Goal: Information Seeking & Learning: Learn about a topic

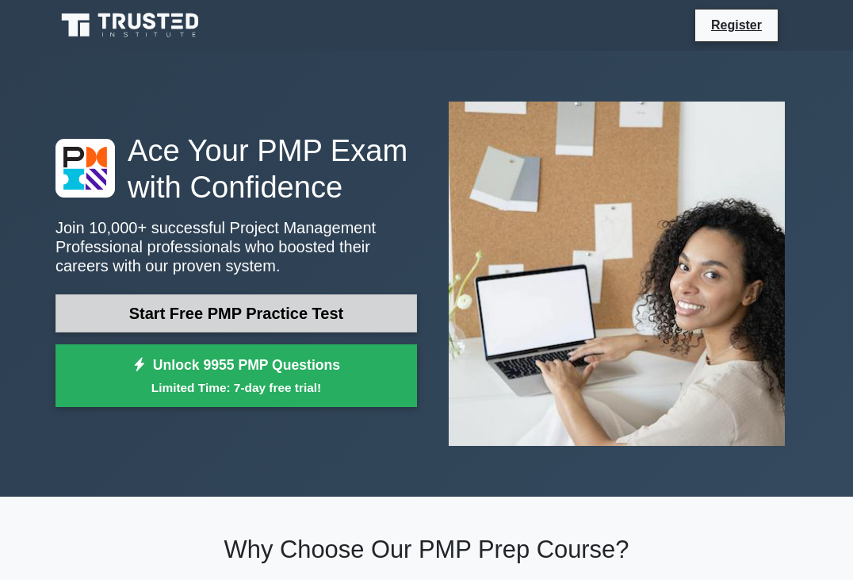
click at [259, 318] on link "Start Free PMP Practice Test" at bounding box center [237, 313] width 362 height 38
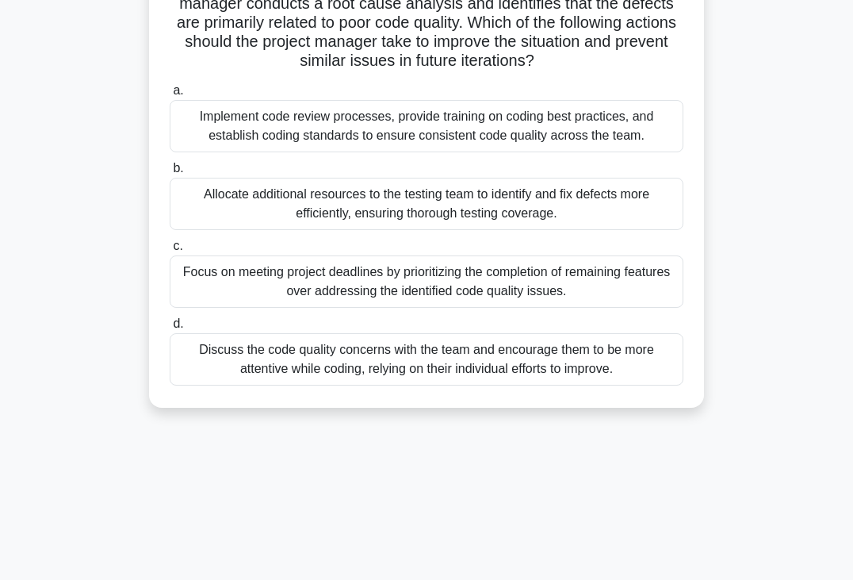
scroll to position [79, 0]
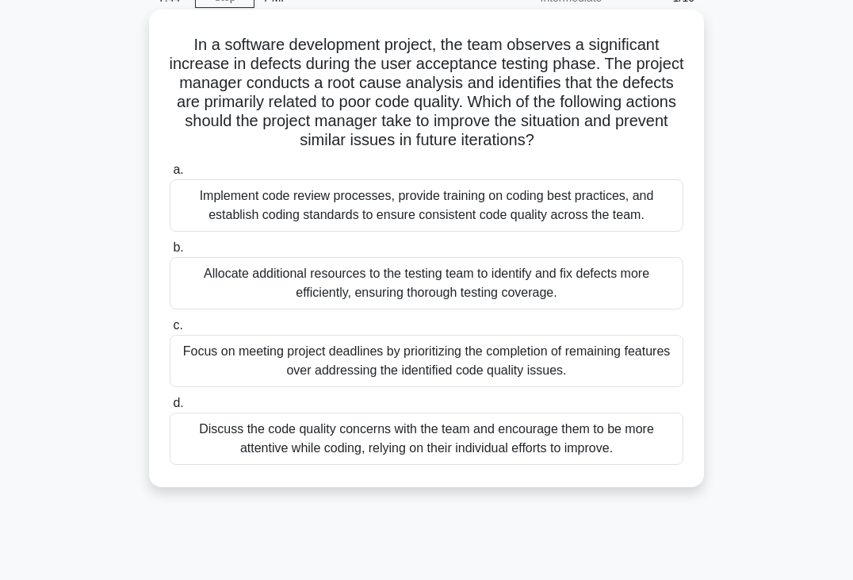
click at [341, 358] on div "Focus on meeting project deadlines by prioritizing the completion of remaining …" at bounding box center [427, 361] width 514 height 52
click at [170, 331] on input "c. Focus on meeting project deadlines by prioritizing the completion of remaini…" at bounding box center [170, 325] width 0 height 10
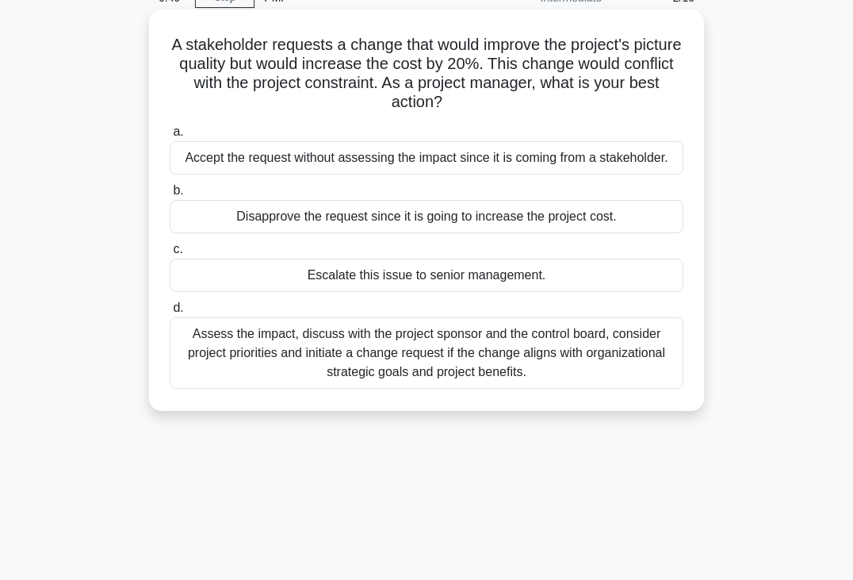
click at [401, 358] on div "Assess the impact, discuss with the project sponsor and the control board, cons…" at bounding box center [427, 352] width 514 height 71
click at [170, 313] on input "d. Assess the impact, discuss with the project sponsor and the control board, c…" at bounding box center [170, 308] width 0 height 10
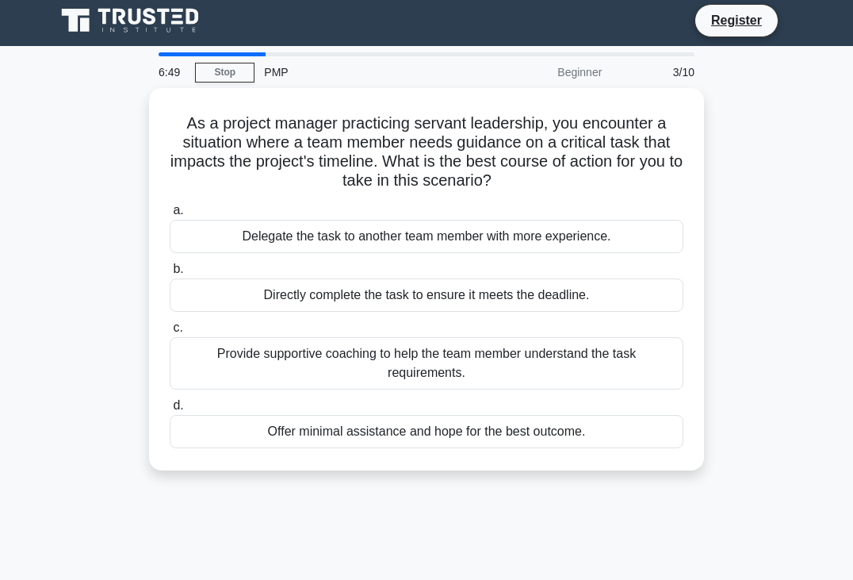
scroll to position [0, 0]
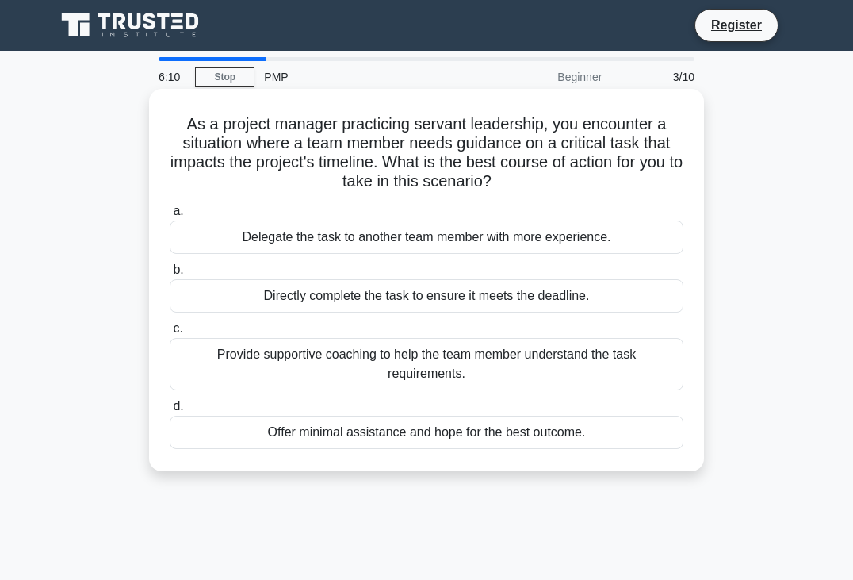
click at [451, 375] on div "Provide supportive coaching to help the team member understand the task require…" at bounding box center [427, 364] width 514 height 52
click at [170, 334] on input "c. Provide supportive coaching to help the team member understand the task requ…" at bounding box center [170, 329] width 0 height 10
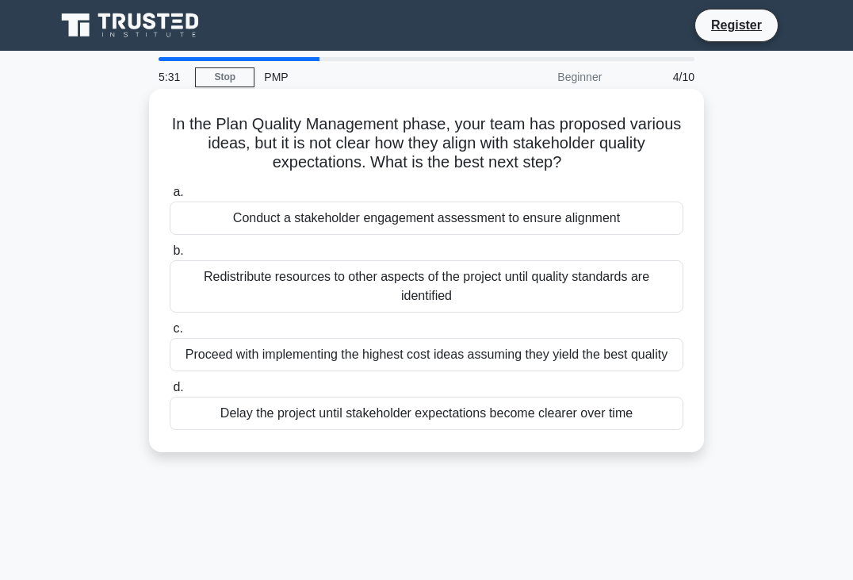
click at [444, 228] on div "Conduct a stakeholder engagement assessment to ensure alignment" at bounding box center [427, 217] width 514 height 33
click at [170, 197] on input "a. Conduct a stakeholder engagement assessment to ensure alignment" at bounding box center [170, 192] width 0 height 10
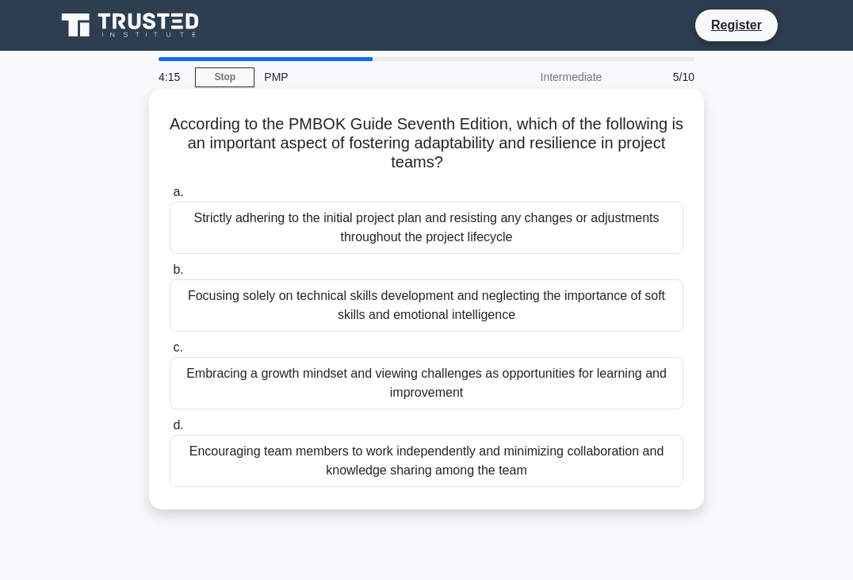
click at [335, 231] on div "Strictly adhering to the initial project plan and resisting any changes or adju…" at bounding box center [427, 227] width 514 height 52
click at [170, 197] on input "a. Strictly adhering to the initial project plan and resisting any changes or a…" at bounding box center [170, 192] width 0 height 10
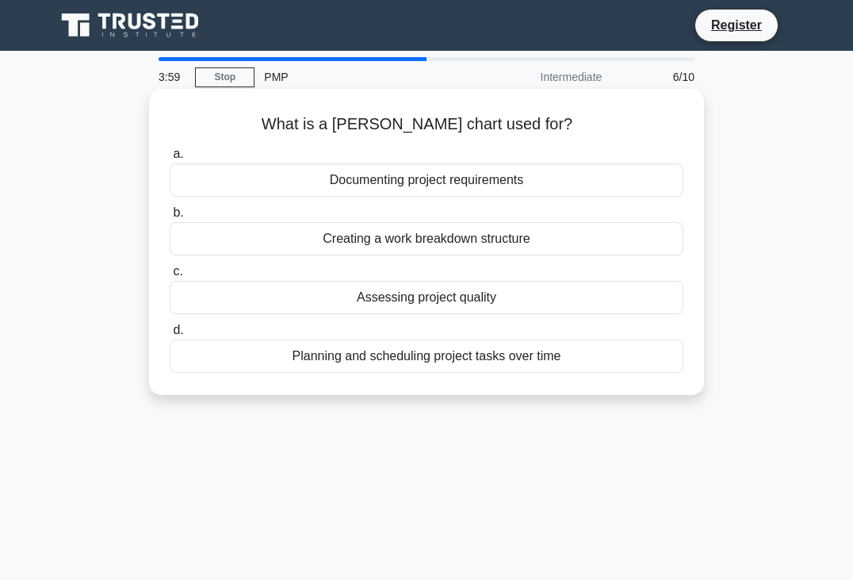
click at [380, 356] on div "Planning and scheduling project tasks over time" at bounding box center [427, 355] width 514 height 33
click at [170, 335] on input "d. Planning and scheduling project tasks over time" at bounding box center [170, 330] width 0 height 10
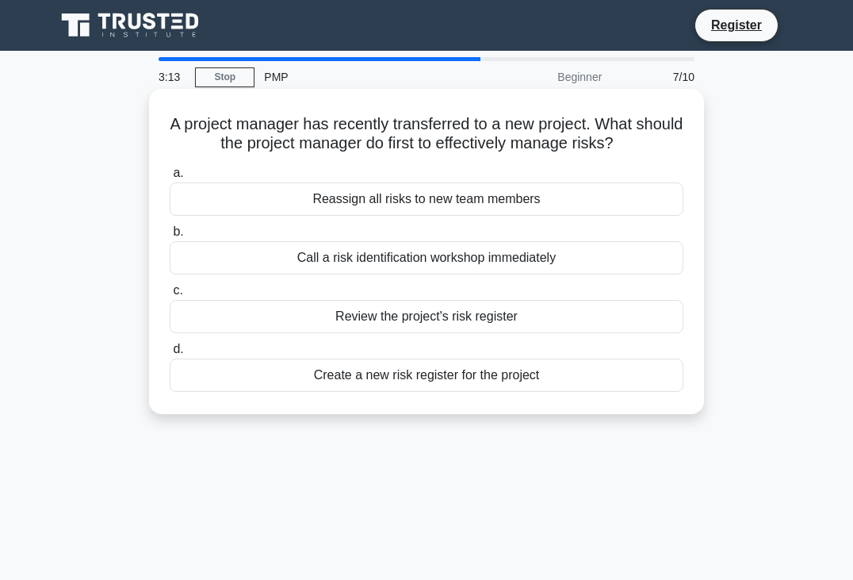
click at [365, 319] on div "Review the project's risk register" at bounding box center [427, 316] width 514 height 33
click at [170, 296] on input "c. Review the project's risk register" at bounding box center [170, 291] width 0 height 10
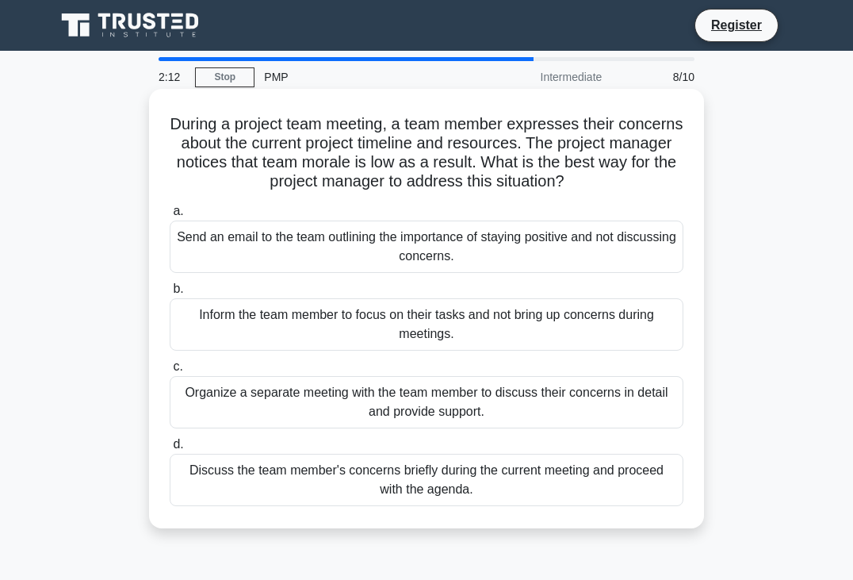
click at [397, 416] on div "Organize a separate meeting with the team member to discuss their concerns in d…" at bounding box center [427, 402] width 514 height 52
click at [170, 372] on input "c. Organize a separate meeting with the team member to discuss their concerns i…" at bounding box center [170, 367] width 0 height 10
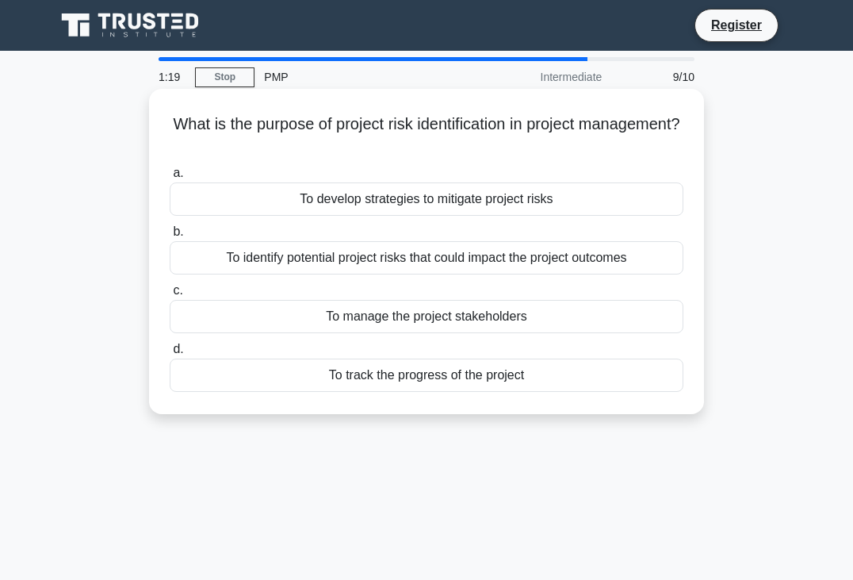
click at [403, 209] on div "To develop strategies to mitigate project risks" at bounding box center [427, 198] width 514 height 33
click at [170, 178] on input "a. To develop strategies to mitigate project risks" at bounding box center [170, 173] width 0 height 10
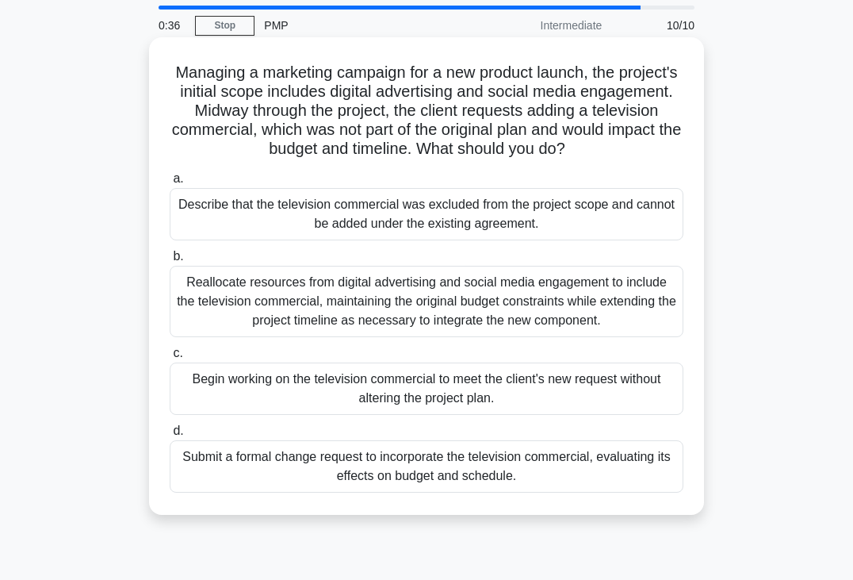
scroll to position [79, 0]
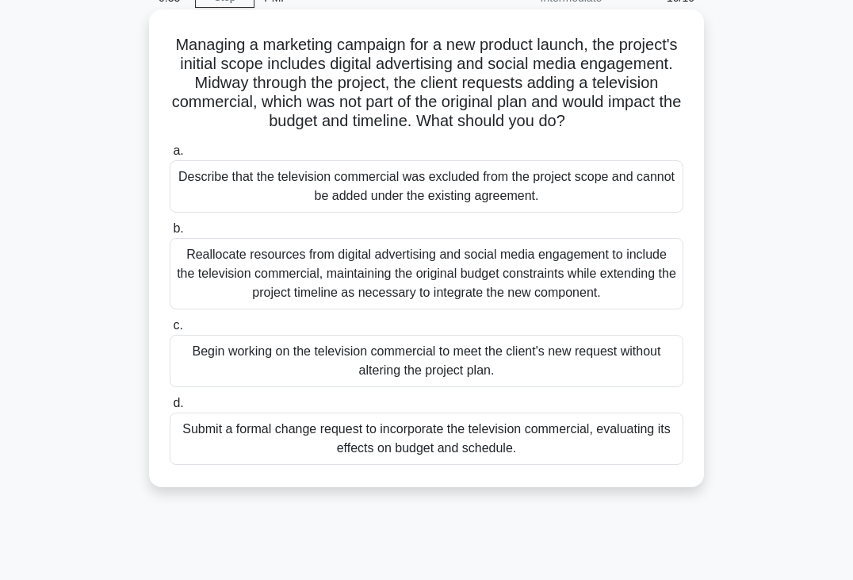
click at [477, 440] on div "Submit a formal change request to incorporate the television commercial, evalua…" at bounding box center [427, 438] width 514 height 52
click at [170, 408] on input "d. Submit a formal change request to incorporate the television commercial, eva…" at bounding box center [170, 403] width 0 height 10
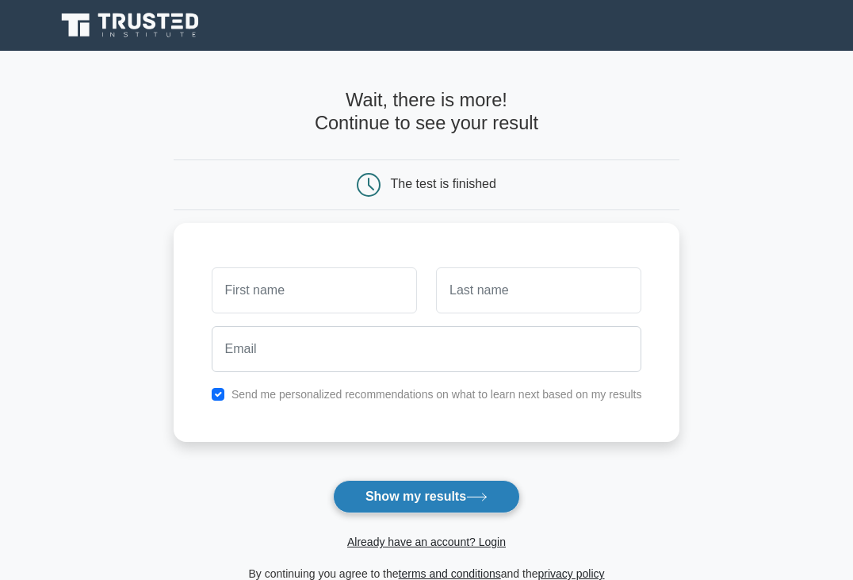
click at [396, 491] on button "Show my results" at bounding box center [426, 496] width 187 height 33
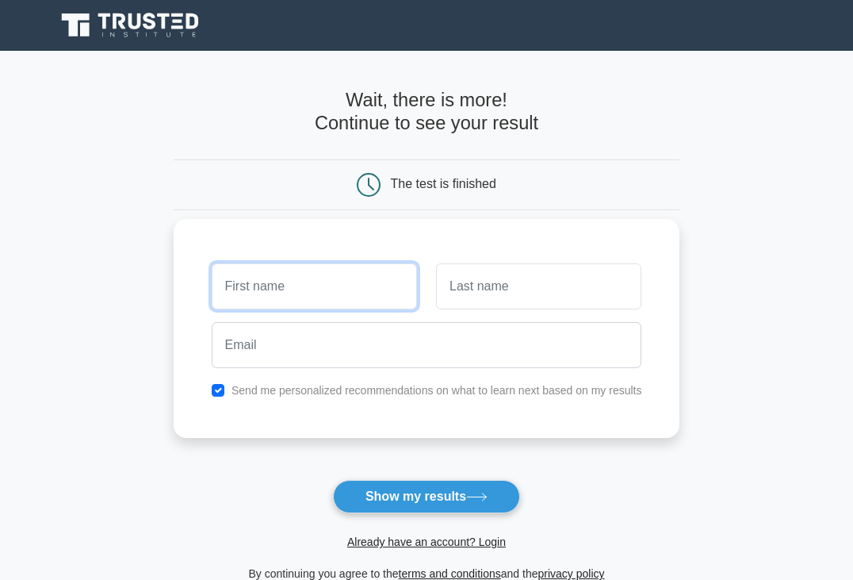
type input "m"
type input "[PERSON_NAME]"
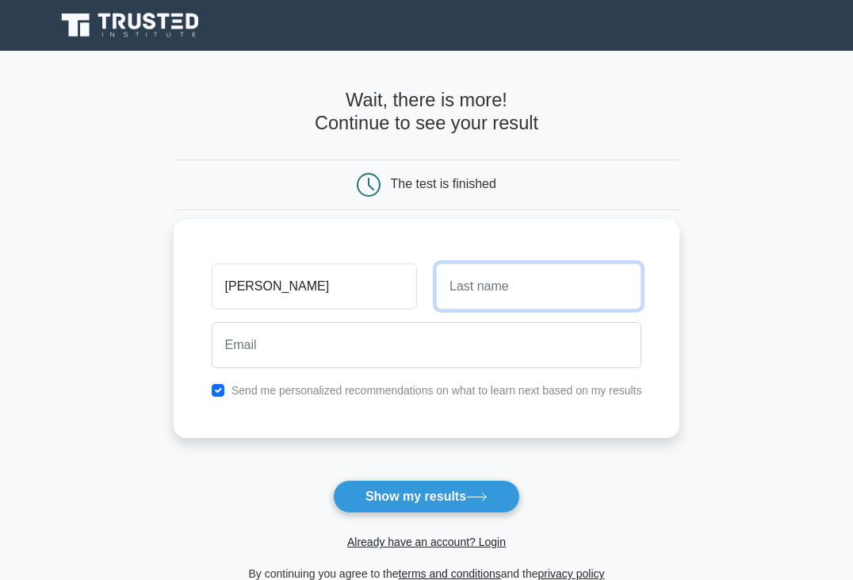
click at [442, 286] on input "text" at bounding box center [538, 286] width 205 height 46
type input "[PERSON_NAME]"
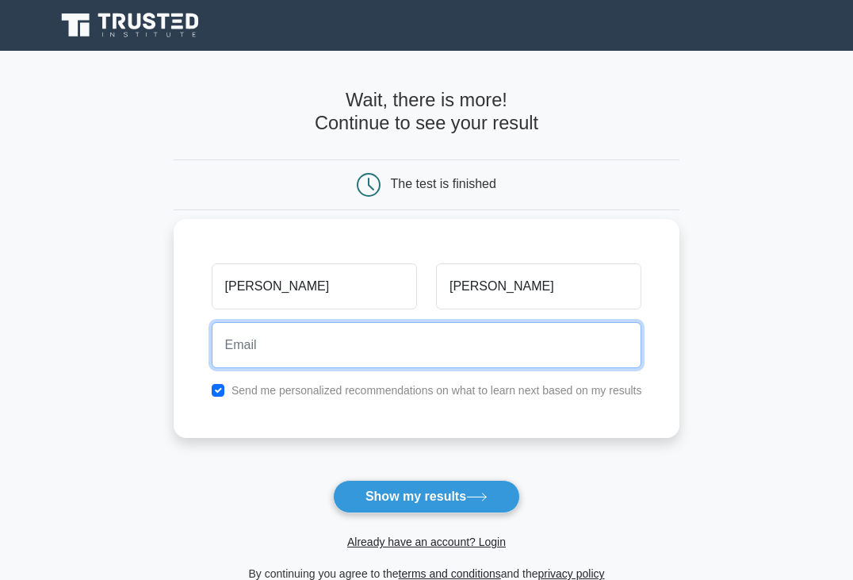
click at [368, 345] on input "email" at bounding box center [427, 345] width 431 height 46
type input "eng_myoussef1969@yahoo.com"
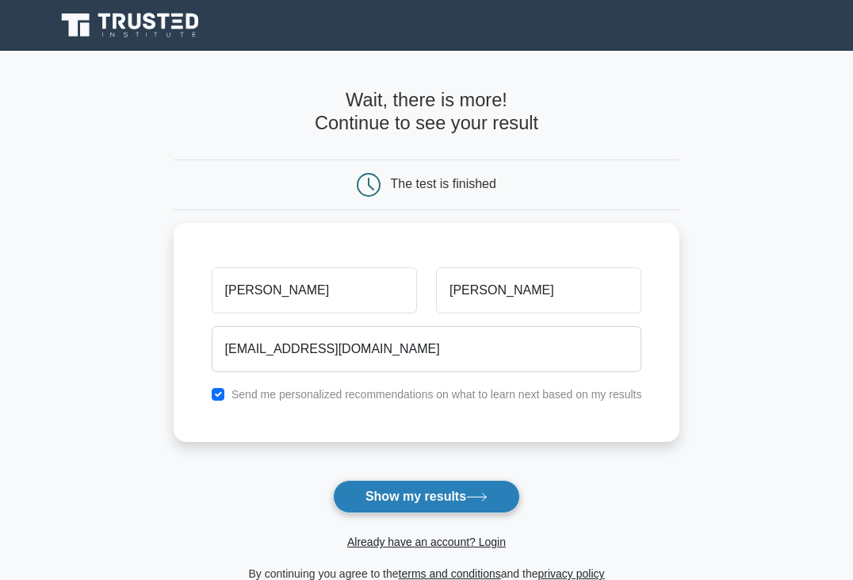
click at [414, 505] on button "Show my results" at bounding box center [426, 496] width 187 height 33
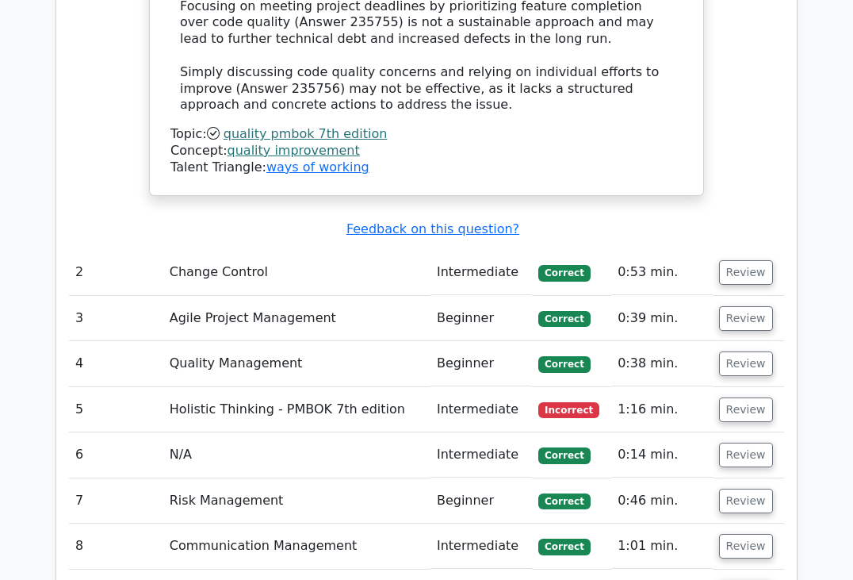
scroll to position [2300, 0]
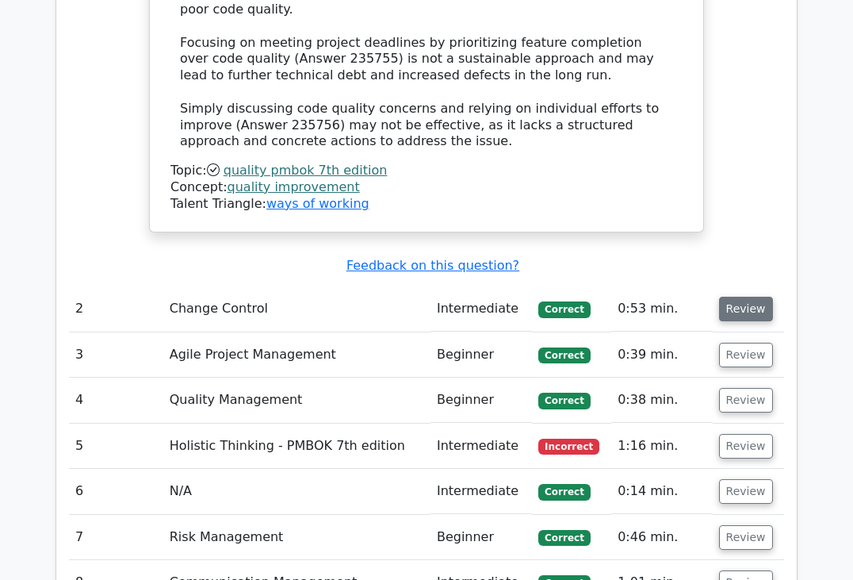
click at [730, 297] on button "Review" at bounding box center [746, 309] width 54 height 25
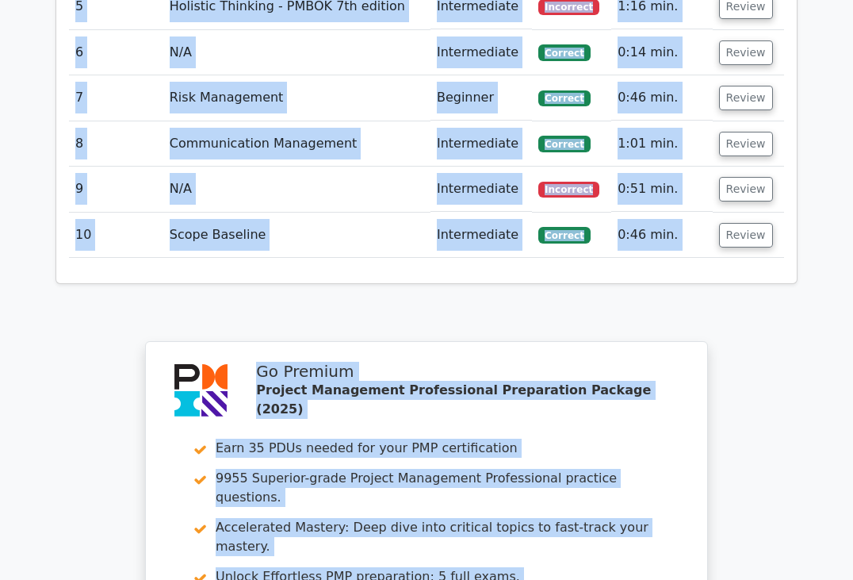
scroll to position [3648, 0]
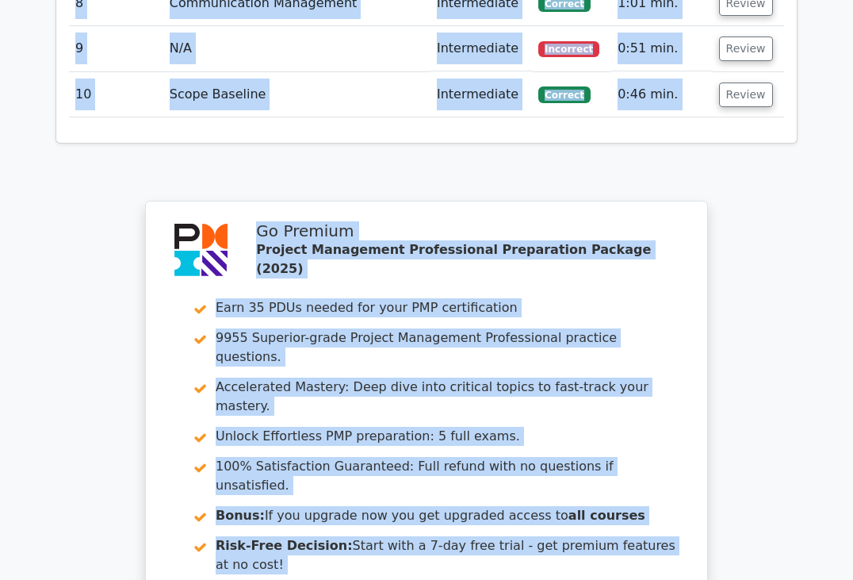
drag, startPoint x: 184, startPoint y: 262, endPoint x: 323, endPoint y: 503, distance: 278.2
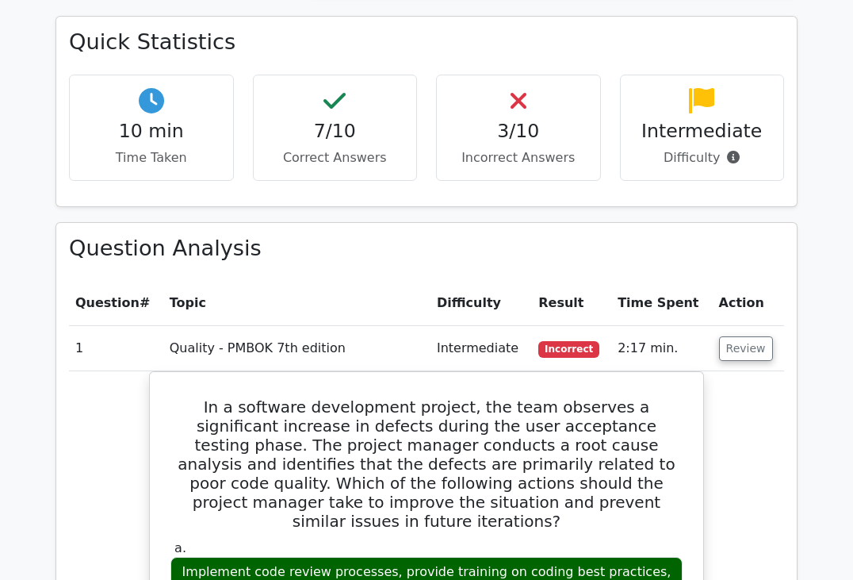
scroll to position [1110, 0]
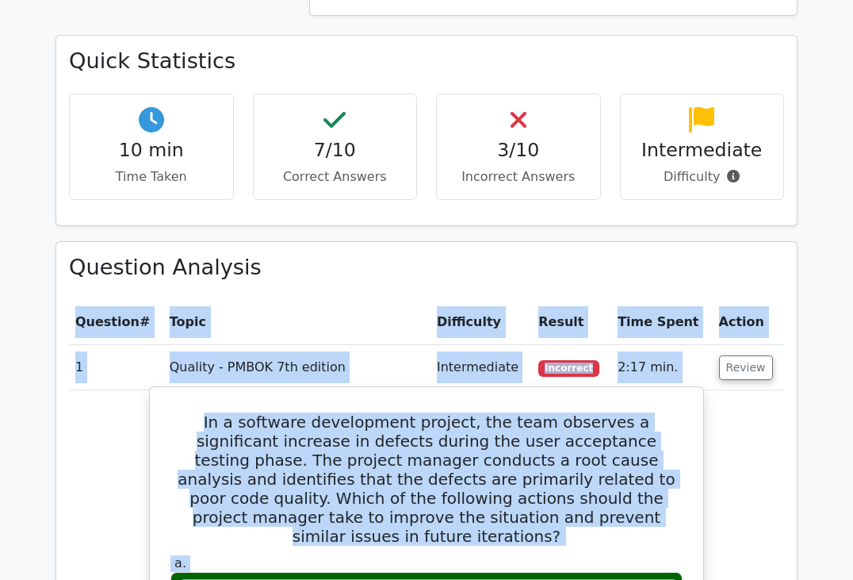
drag, startPoint x: 79, startPoint y: 239, endPoint x: 415, endPoint y: 533, distance: 446.2
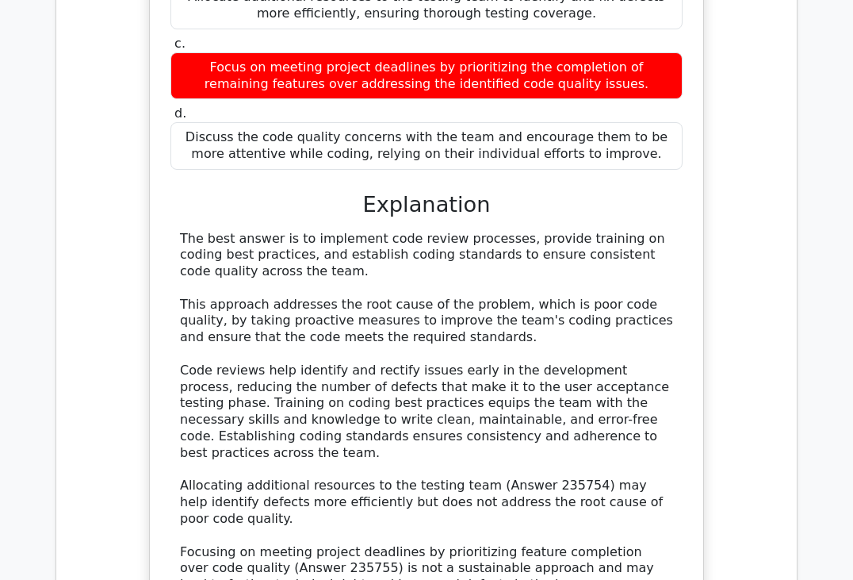
scroll to position [1824, 0]
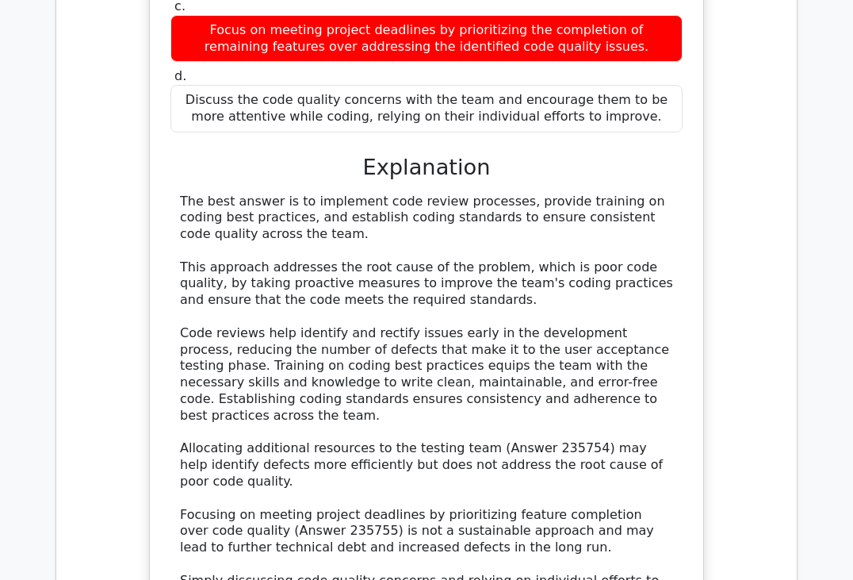
click at [187, 35] on div "a. Implement code review processes, provide training on coding best practices, …" at bounding box center [427, 260] width 516 height 845
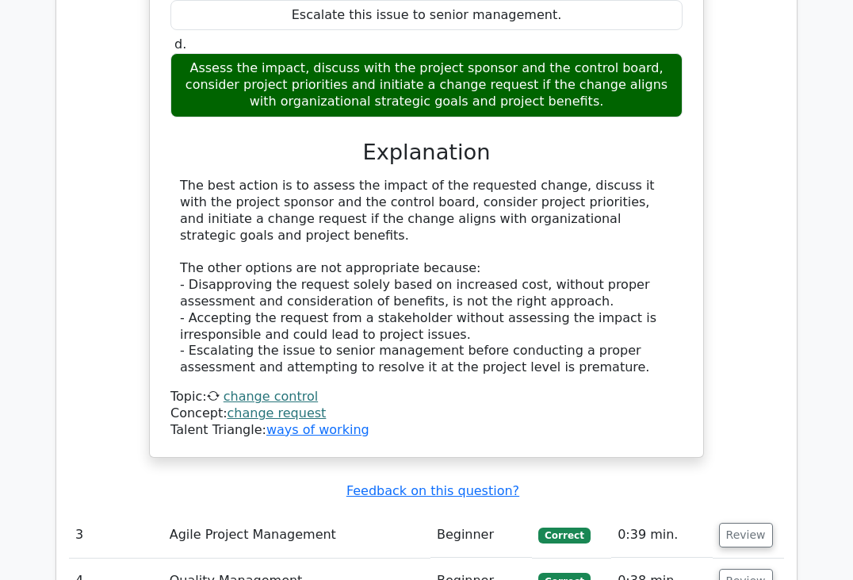
scroll to position [2934, 0]
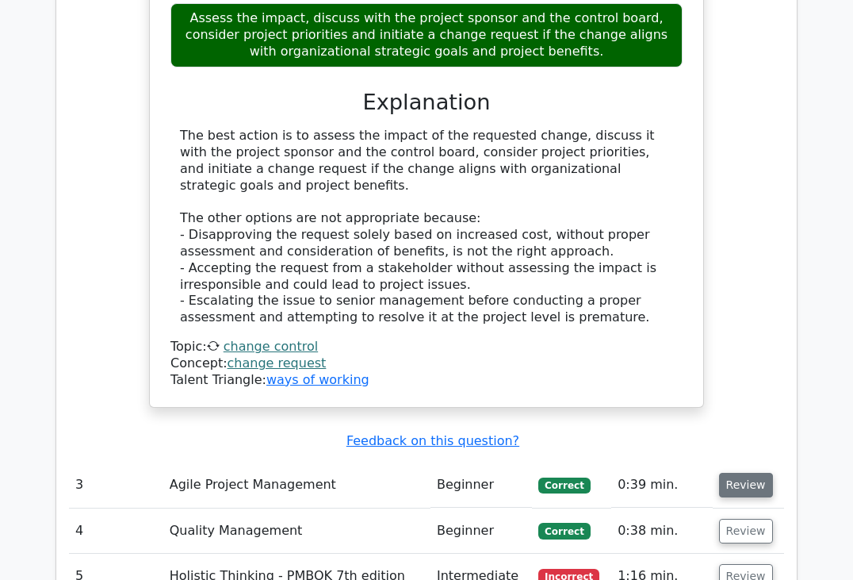
click at [730, 473] on button "Review" at bounding box center [746, 485] width 54 height 25
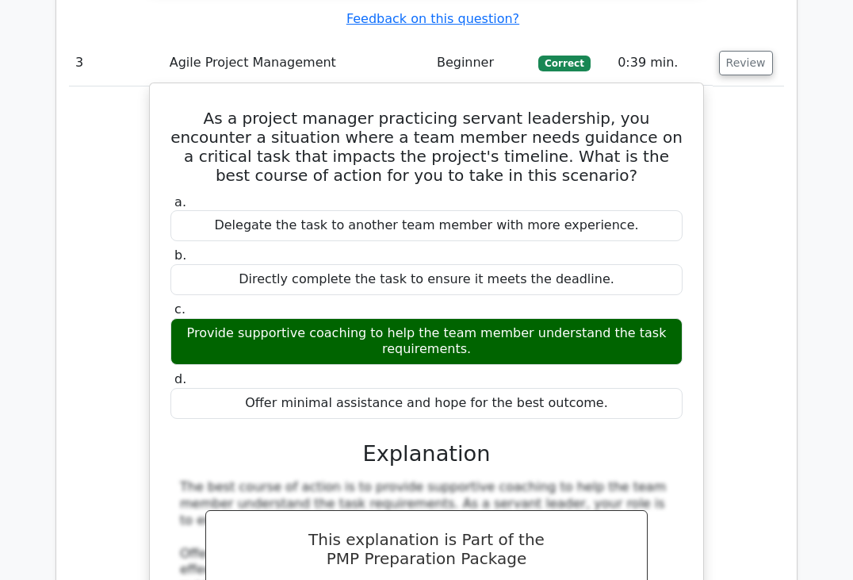
scroll to position [3410, 0]
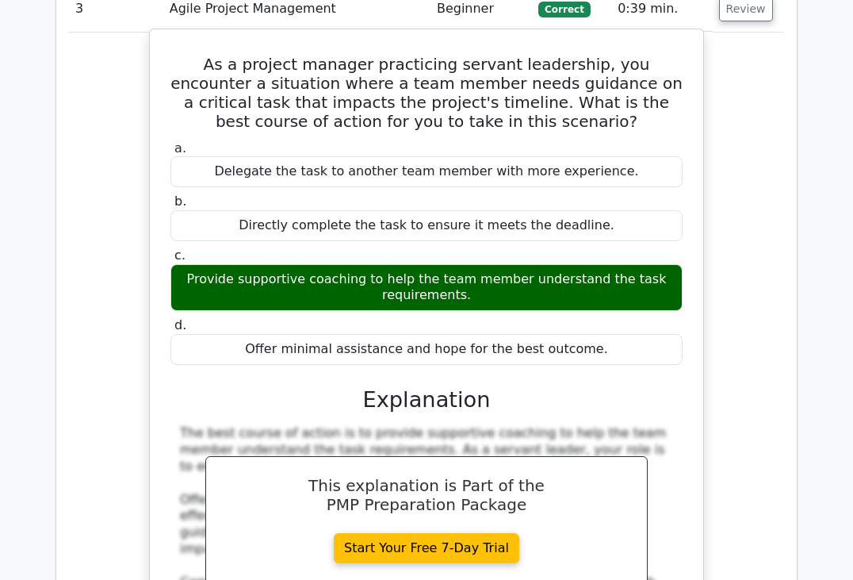
click at [472, 533] on link "Start Your Free 7-Day Trial" at bounding box center [427, 548] width 186 height 30
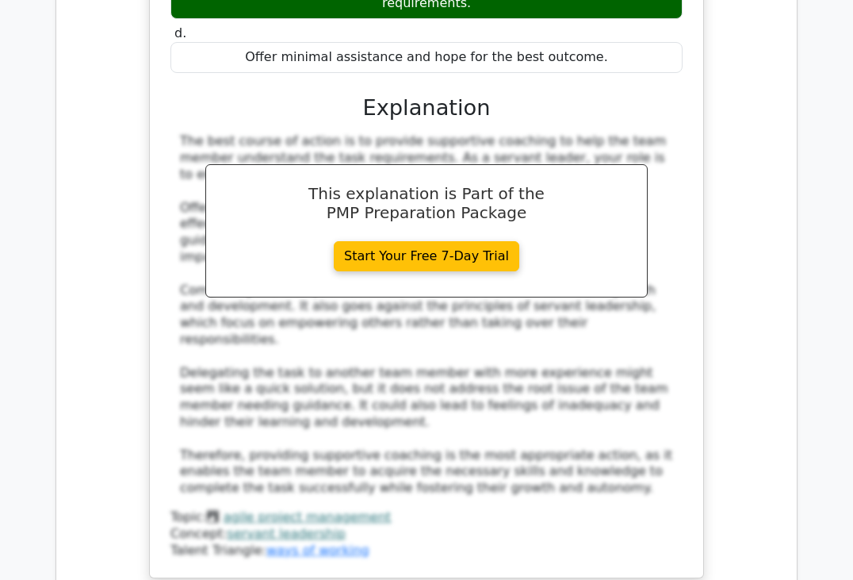
scroll to position [3728, 0]
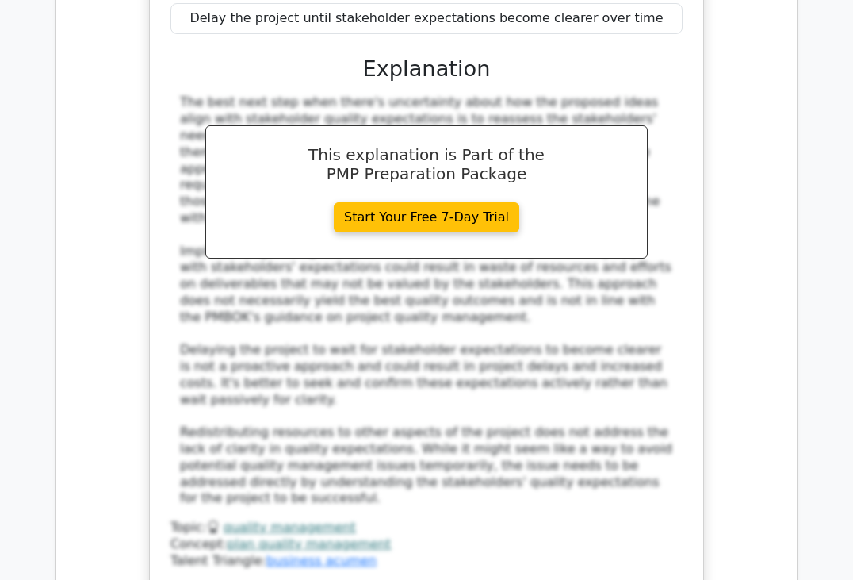
scroll to position [4759, 0]
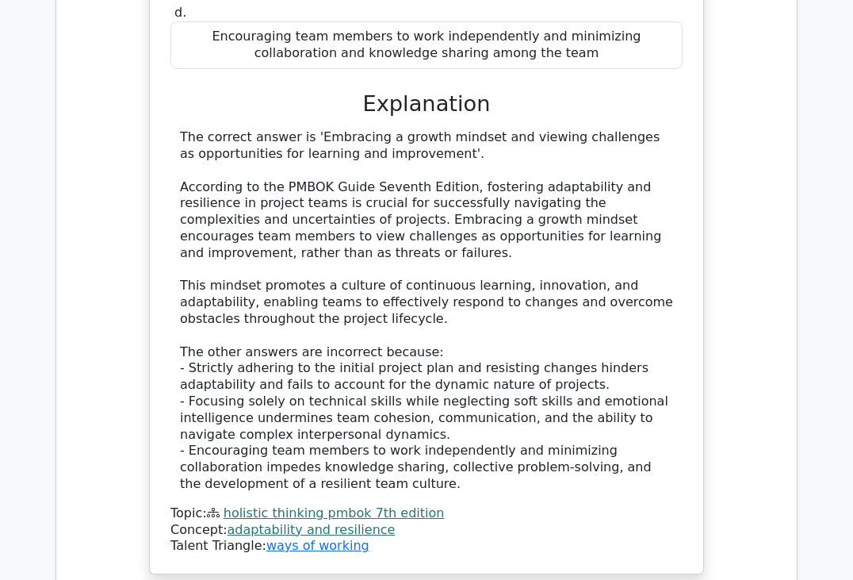
scroll to position [5710, 0]
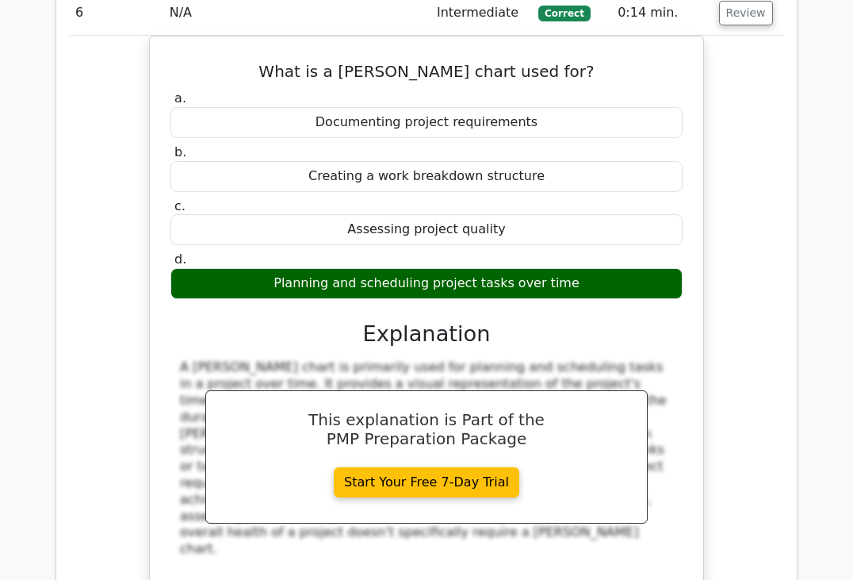
scroll to position [6345, 0]
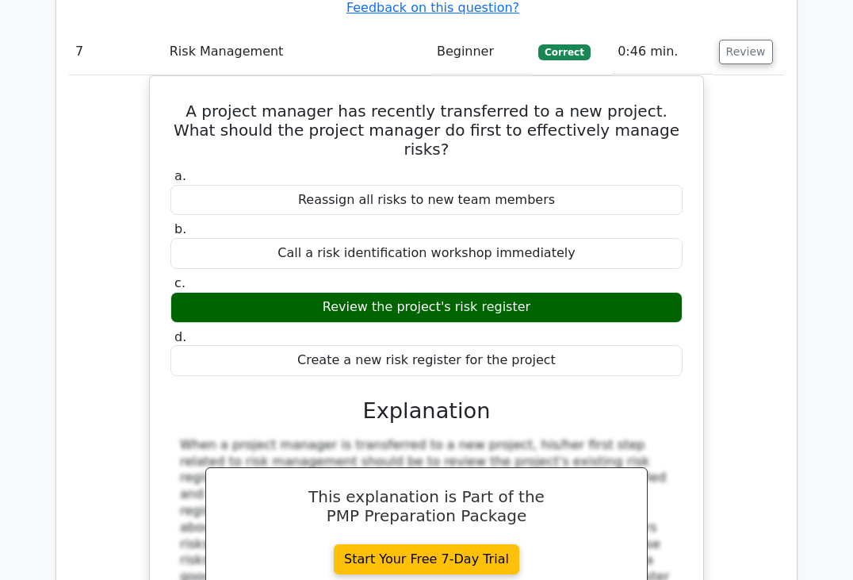
scroll to position [6979, 0]
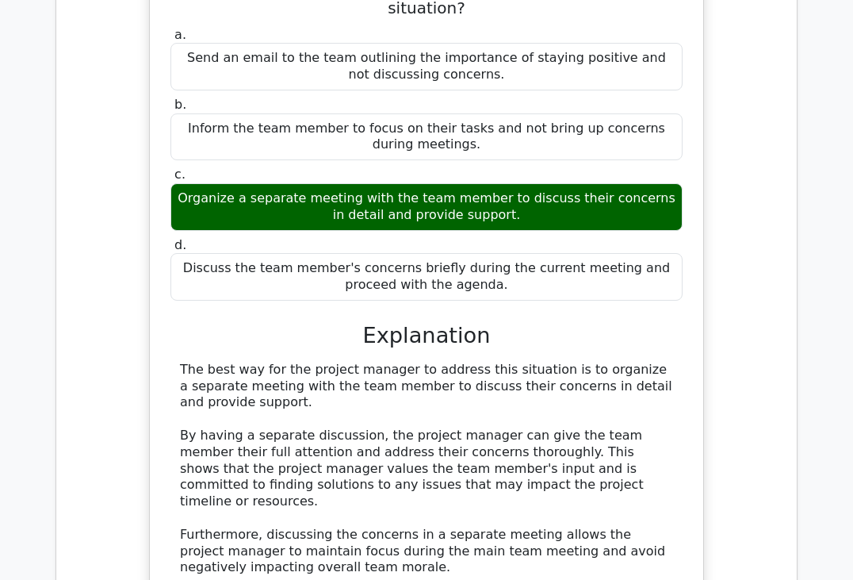
scroll to position [8010, 0]
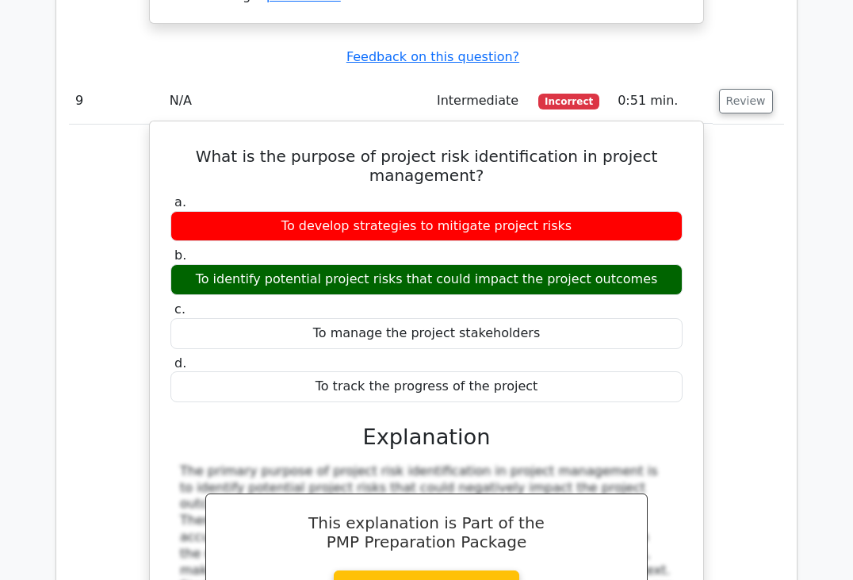
scroll to position [8645, 0]
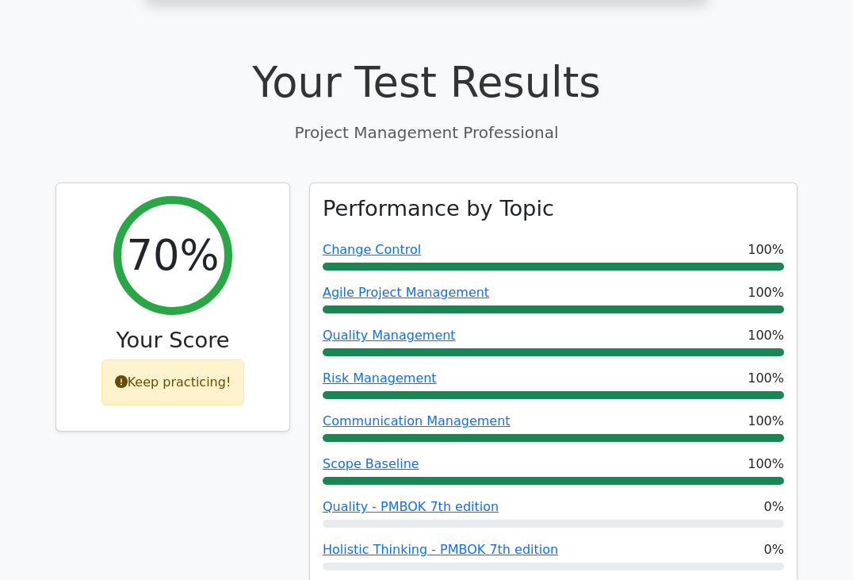
scroll to position [555, 0]
